Goal: Information Seeking & Learning: Learn about a topic

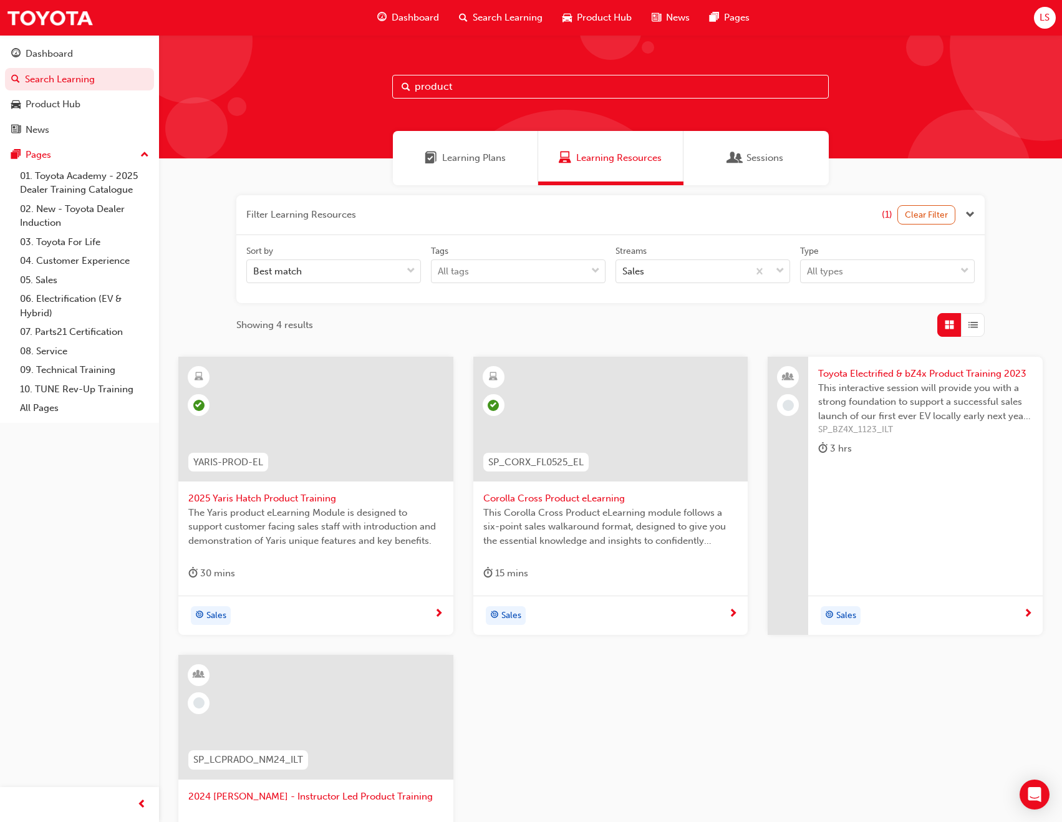
click at [418, 18] on span "Dashboard" at bounding box center [415, 18] width 47 height 14
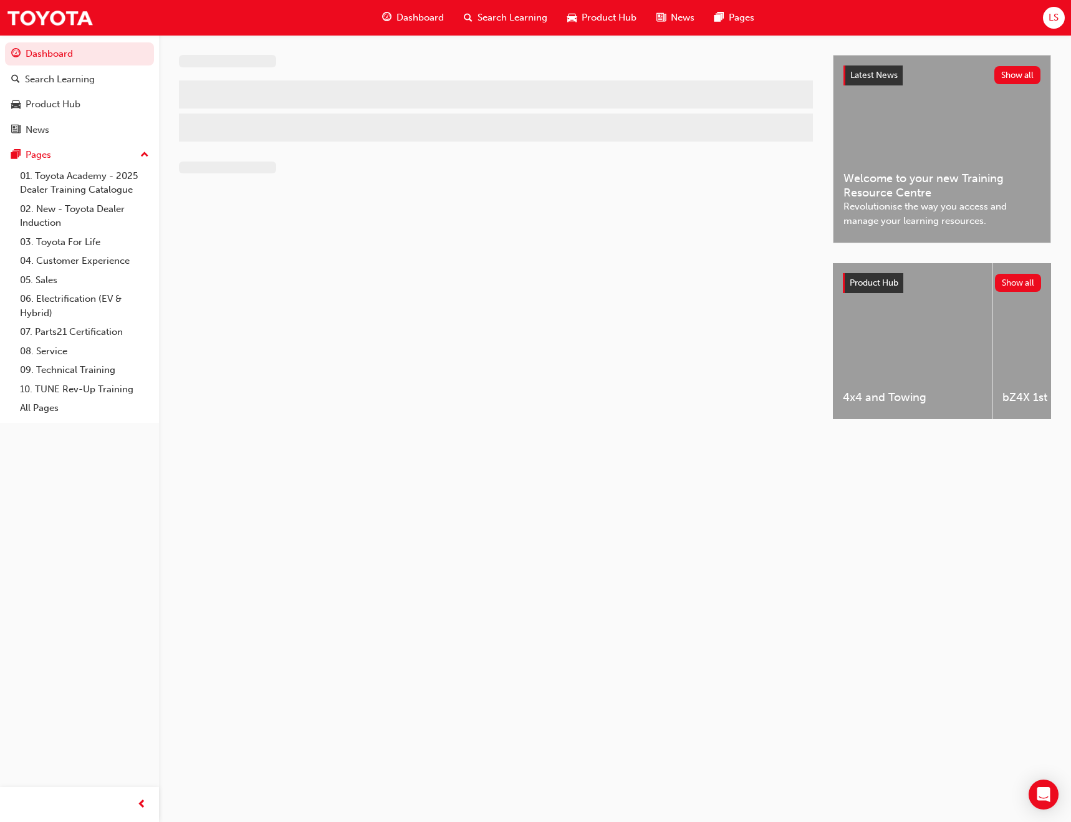
click at [582, 11] on span "Product Hub" at bounding box center [609, 18] width 55 height 14
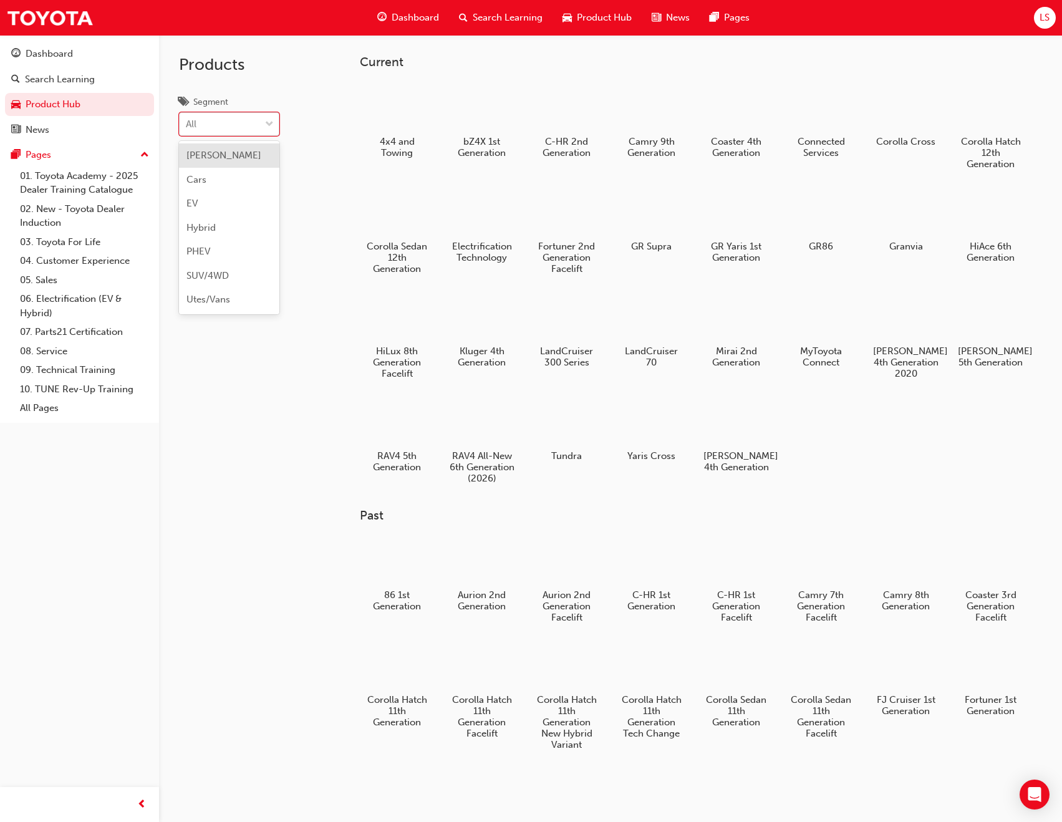
click at [256, 130] on div "All" at bounding box center [220, 124] width 80 height 22
click at [187, 129] on input "Segment option [PERSON_NAME] focused, 1 of 7. 7 results available. Use Up and D…" at bounding box center [186, 123] width 1 height 11
click at [256, 130] on div "All" at bounding box center [220, 124] width 80 height 22
click at [187, 129] on input "Segment option [PERSON_NAME] focused, 1 of 7. 7 results available. Use Up and D…" at bounding box center [186, 123] width 1 height 11
click at [828, 213] on div at bounding box center [820, 212] width 69 height 50
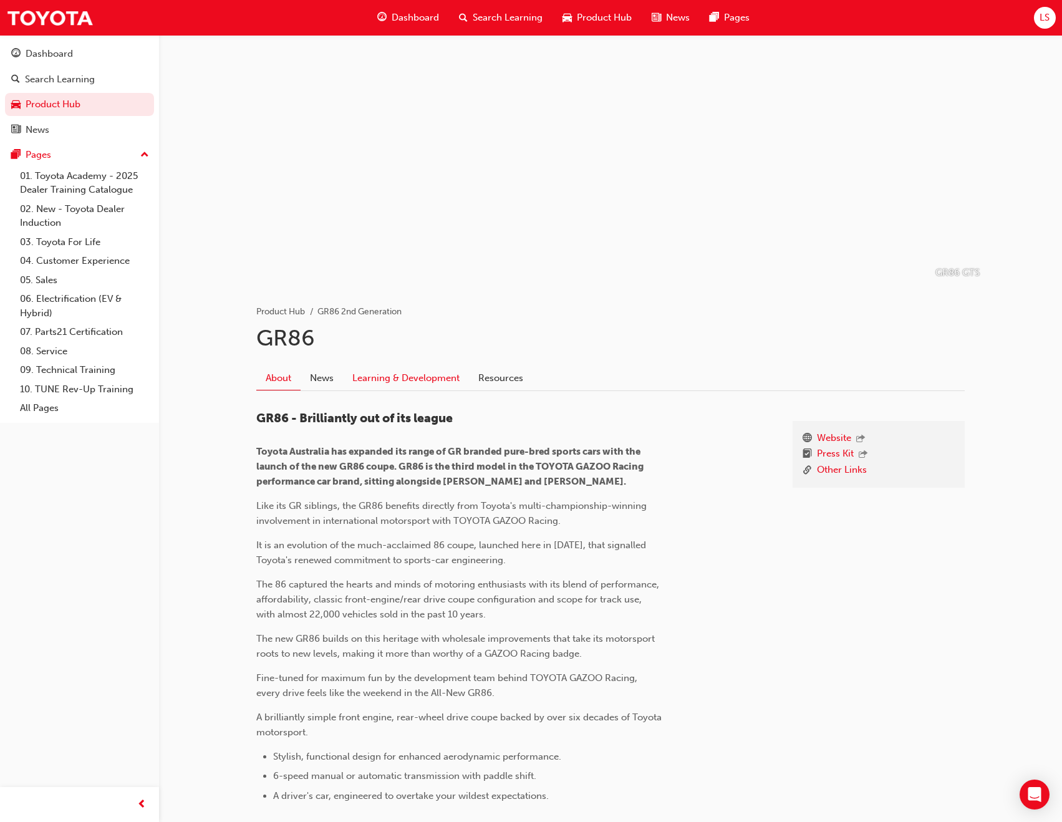
click at [437, 369] on link "Learning & Development" at bounding box center [406, 378] width 126 height 24
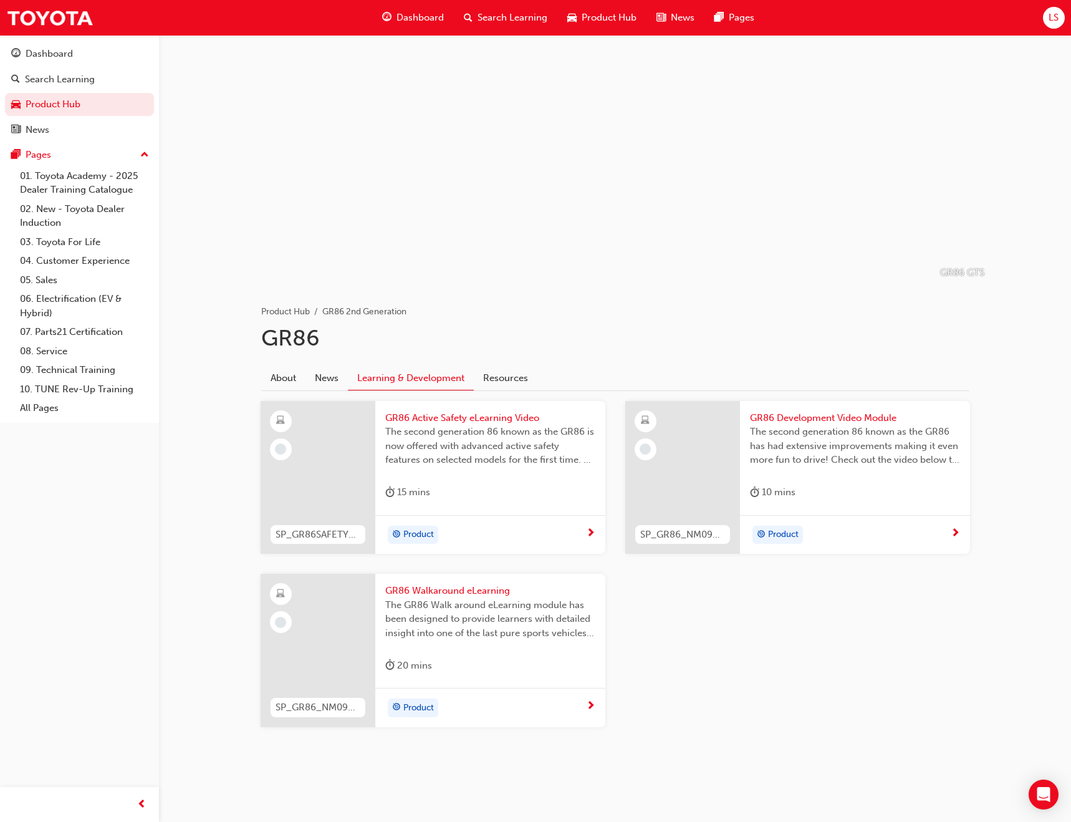
click at [473, 645] on div "The GR86 Walk around eLearning module has been designed to provide learners wit…" at bounding box center [490, 623] width 210 height 50
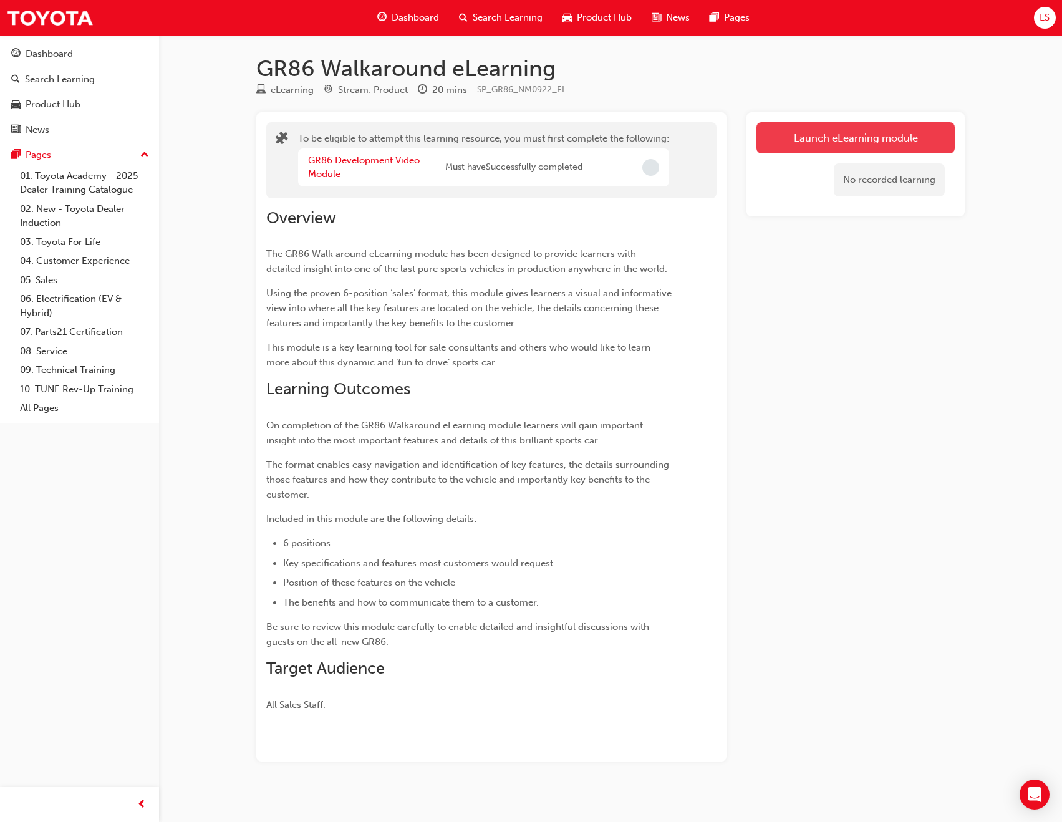
click at [817, 143] on button "Launch eLearning module" at bounding box center [855, 137] width 198 height 31
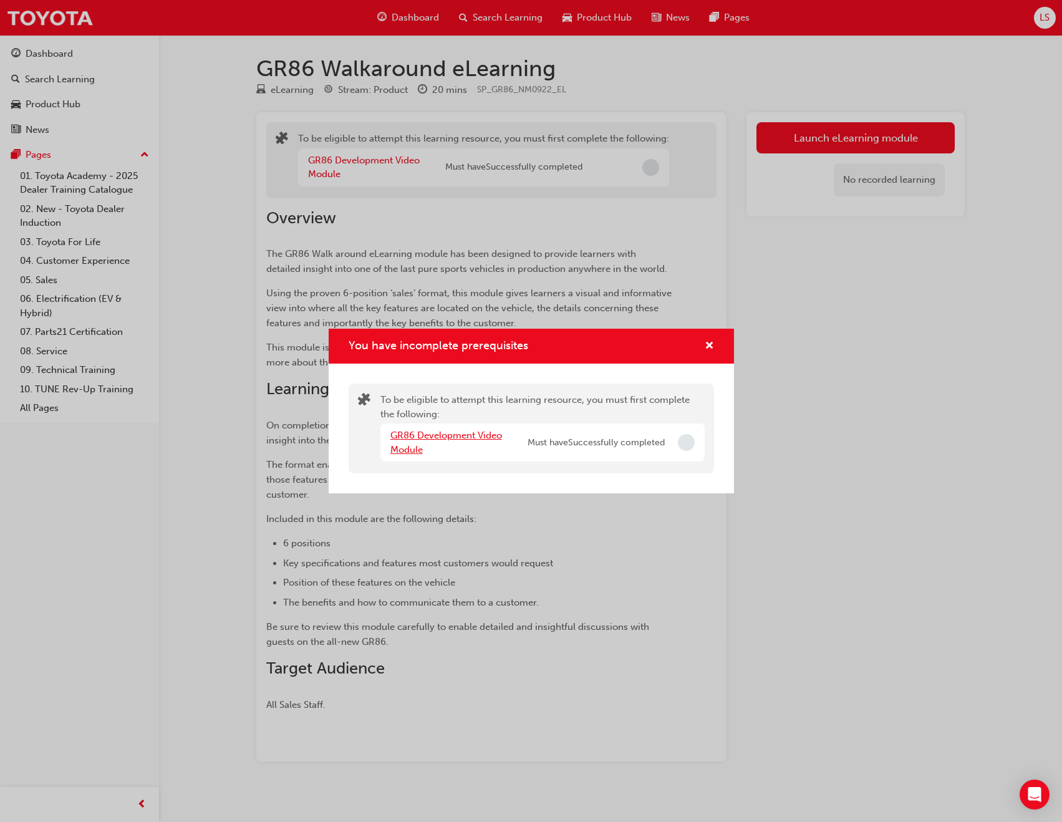
click at [460, 438] on link "GR86 Development Video Module" at bounding box center [446, 443] width 112 height 26
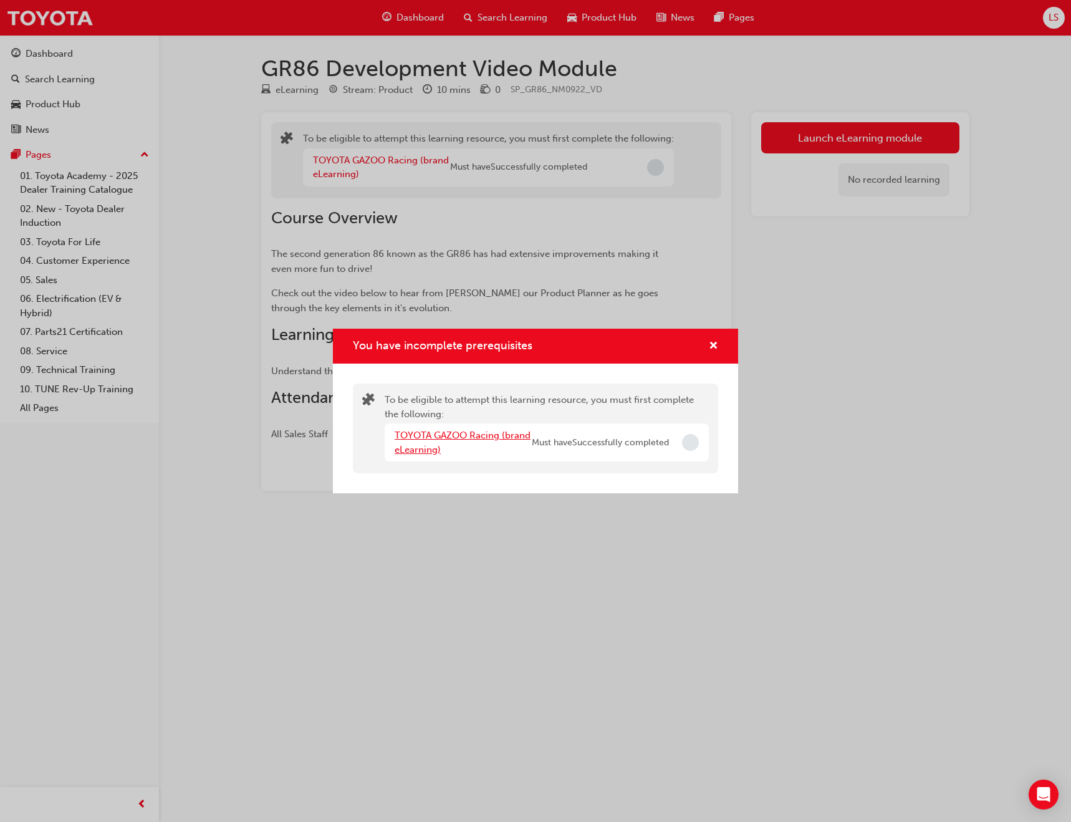
click at [494, 435] on link "TOYOTA GAZOO Racing (brand eLearning)" at bounding box center [463, 443] width 136 height 26
